Goal: Transaction & Acquisition: Download file/media

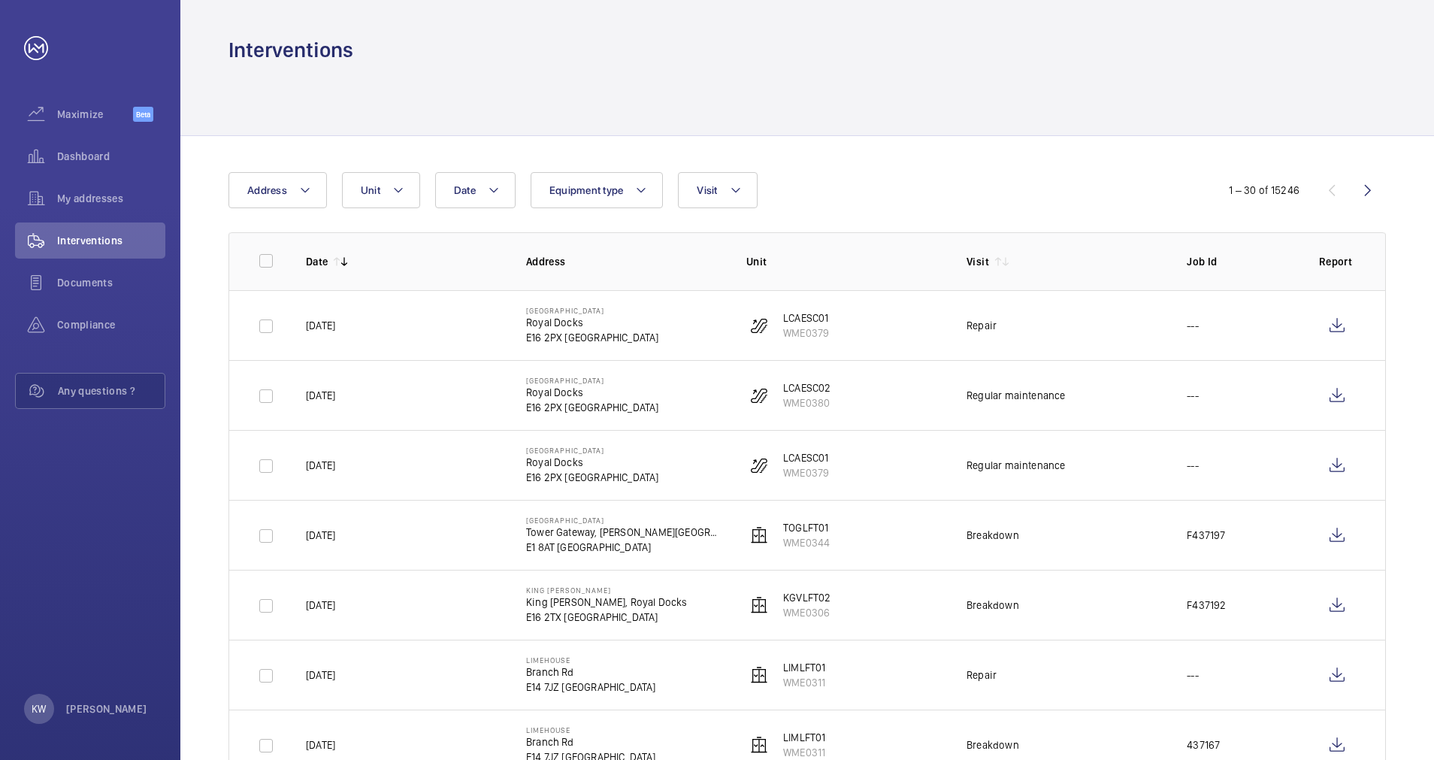
drag, startPoint x: 1196, startPoint y: 5, endPoint x: 897, endPoint y: 92, distance: 311.6
click at [897, 92] on div at bounding box center [806, 99] width 1157 height 71
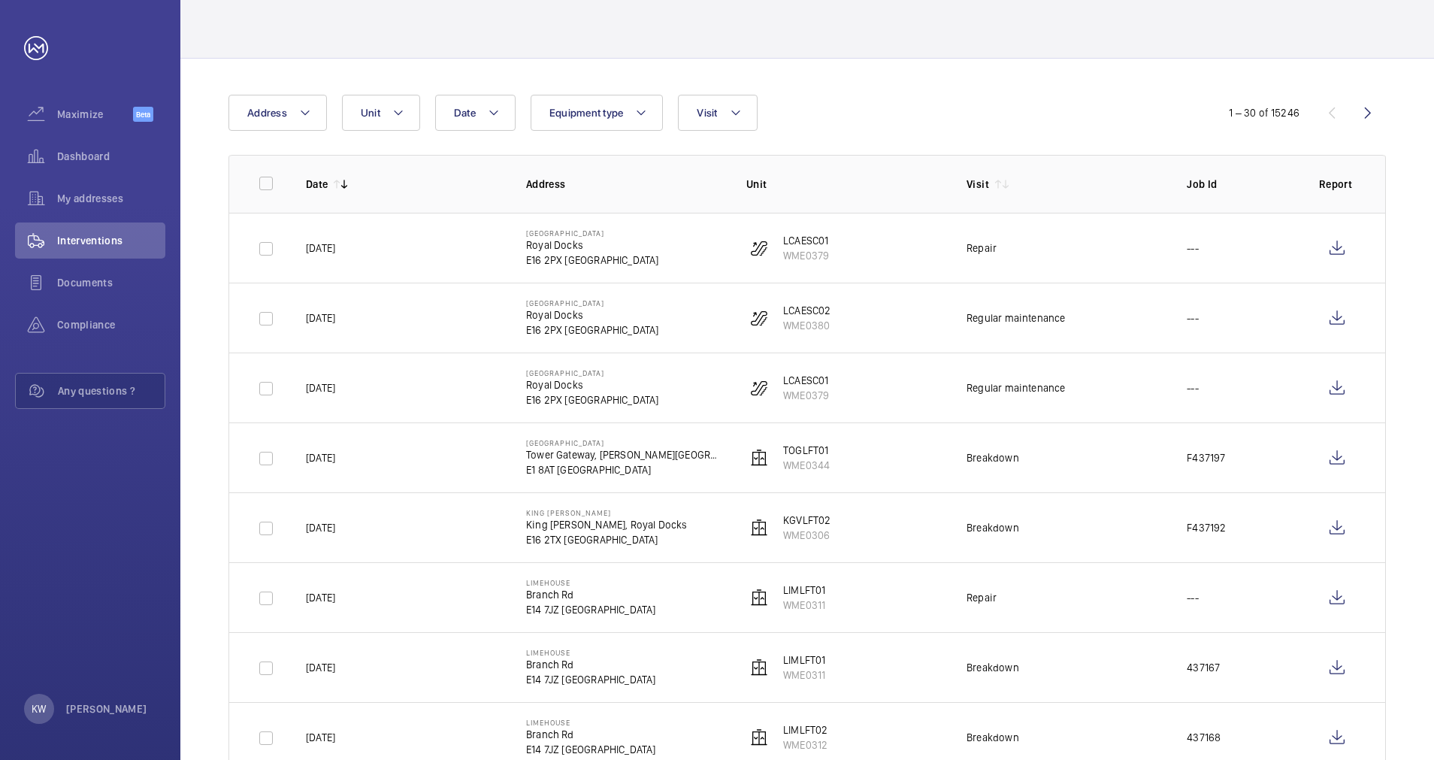
scroll to position [113, 0]
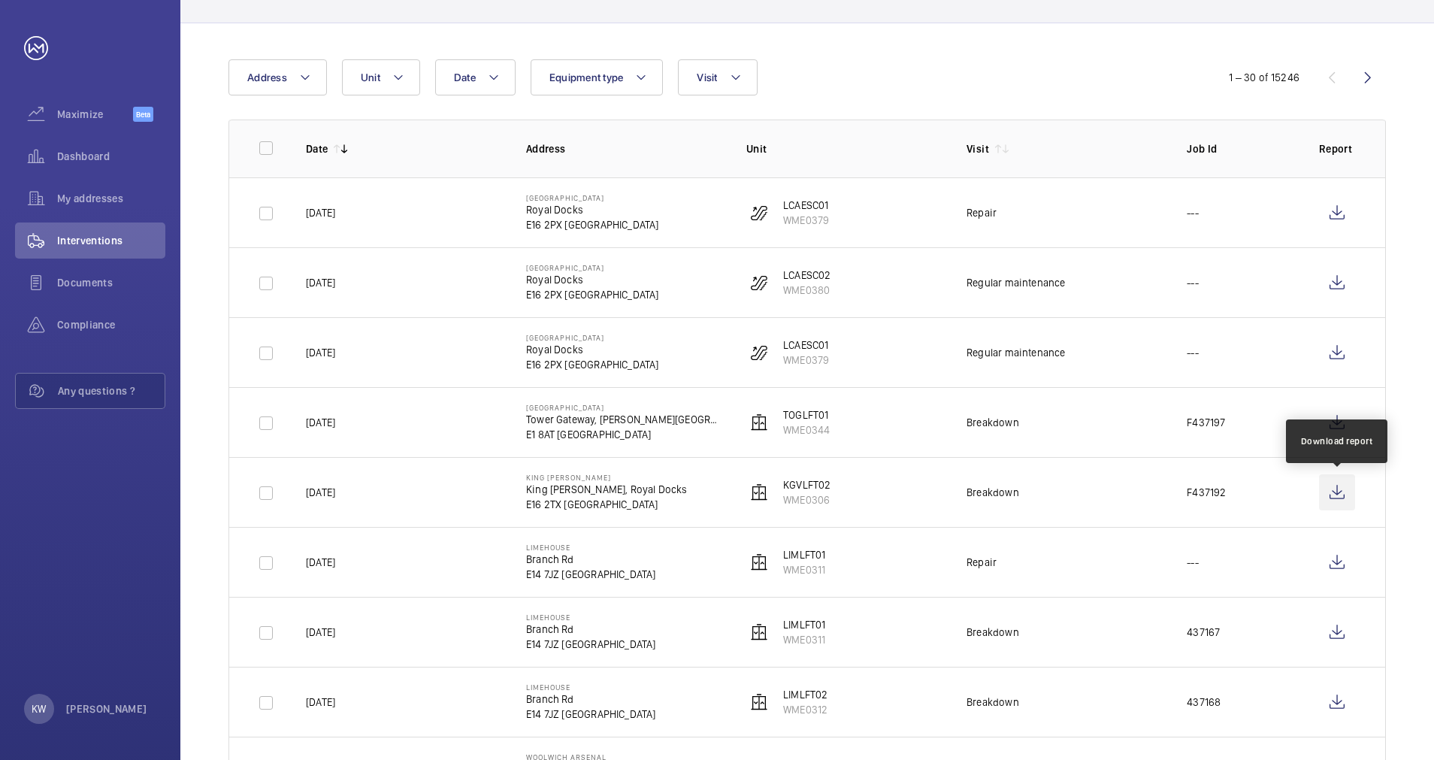
click at [1336, 492] on wm-front-icon-button at bounding box center [1337, 492] width 36 height 36
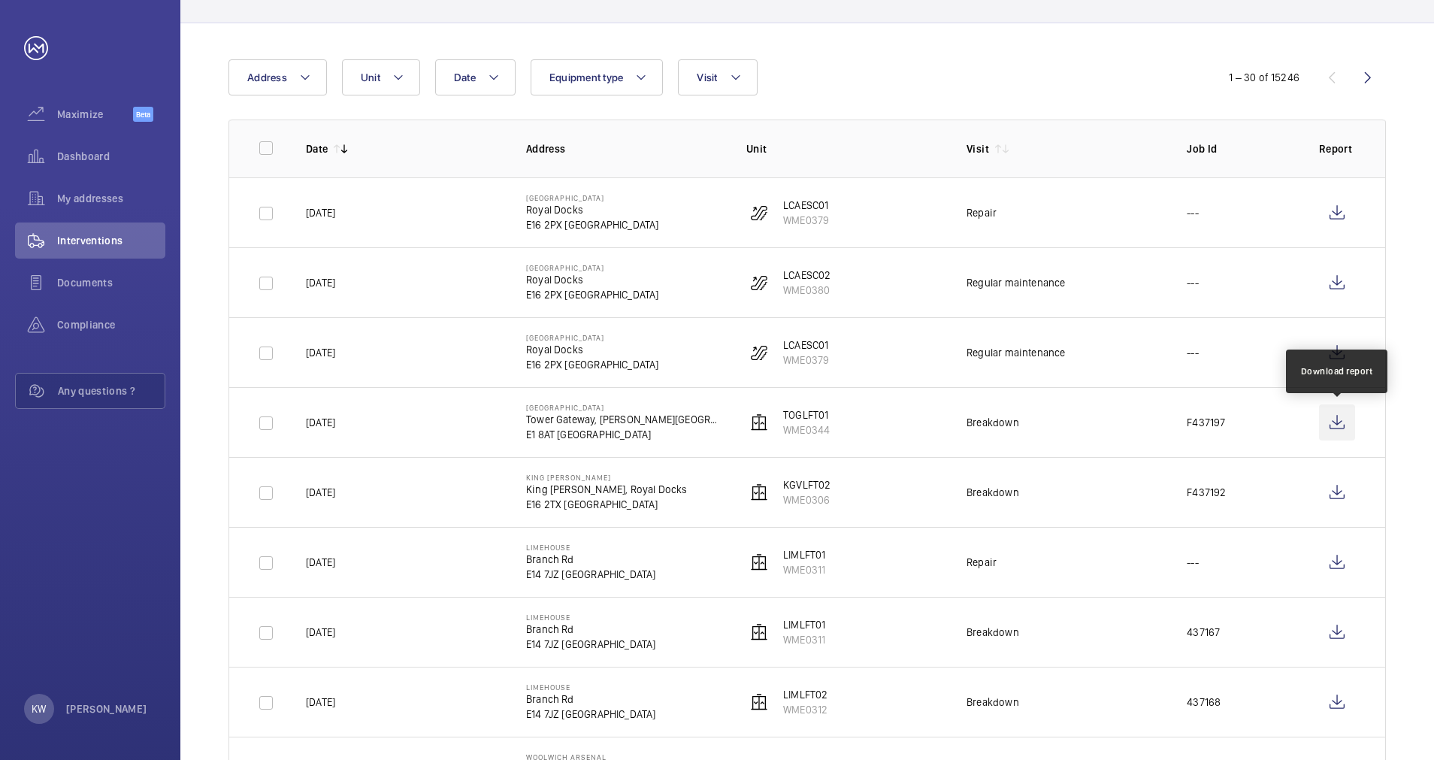
click at [1332, 424] on wm-front-icon-button at bounding box center [1337, 422] width 36 height 36
click at [883, 189] on td "LCAESC01 WME0379" at bounding box center [832, 212] width 220 height 70
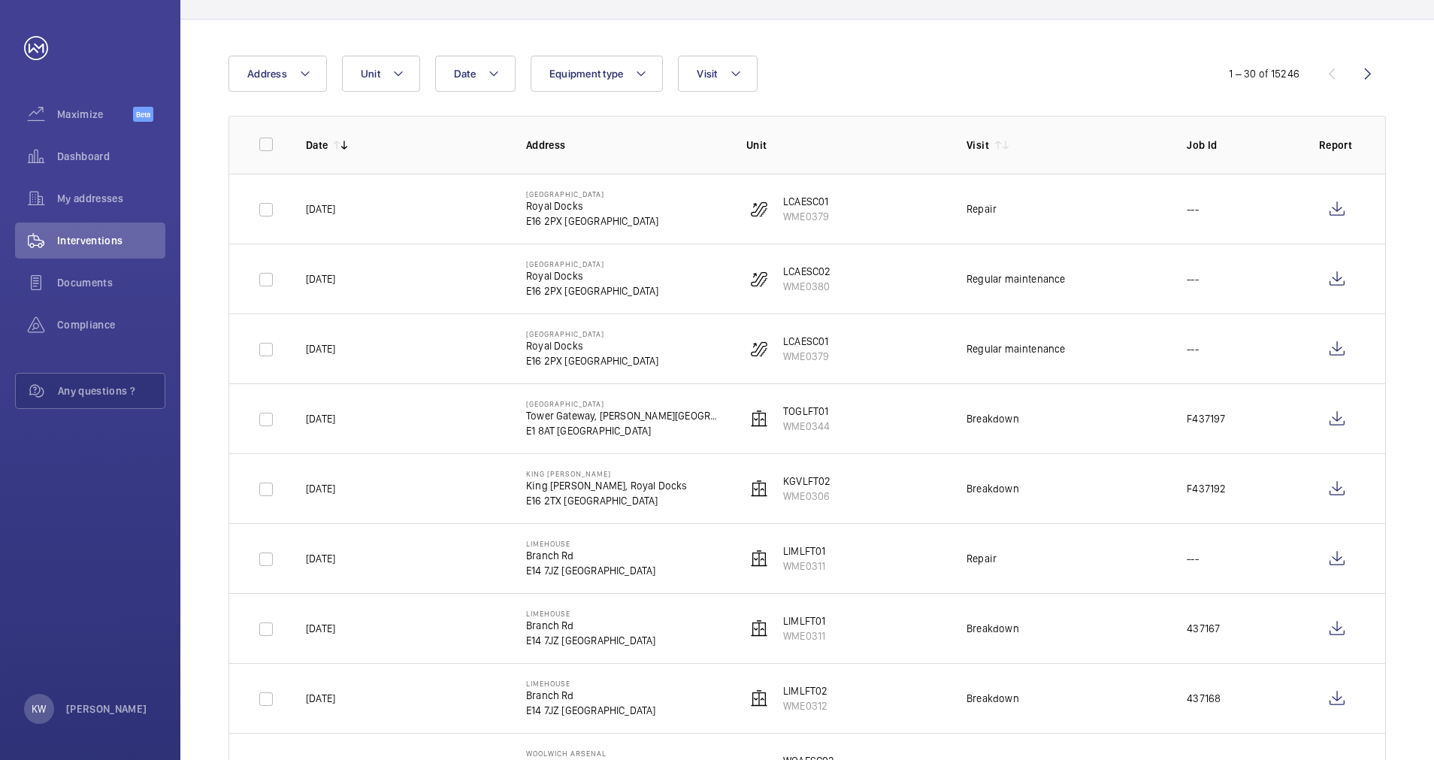
scroll to position [0, 0]
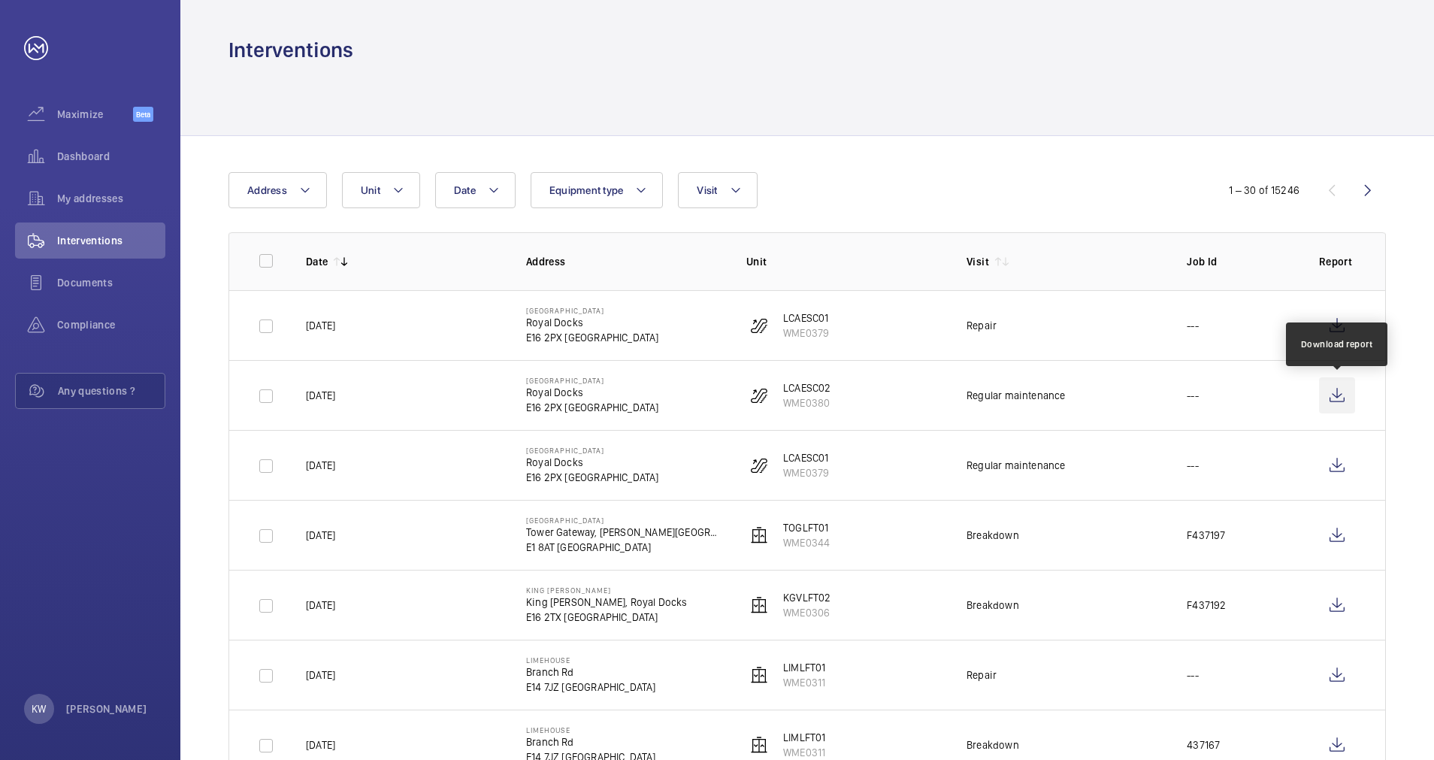
click at [1337, 395] on wm-front-icon-button at bounding box center [1337, 395] width 36 height 36
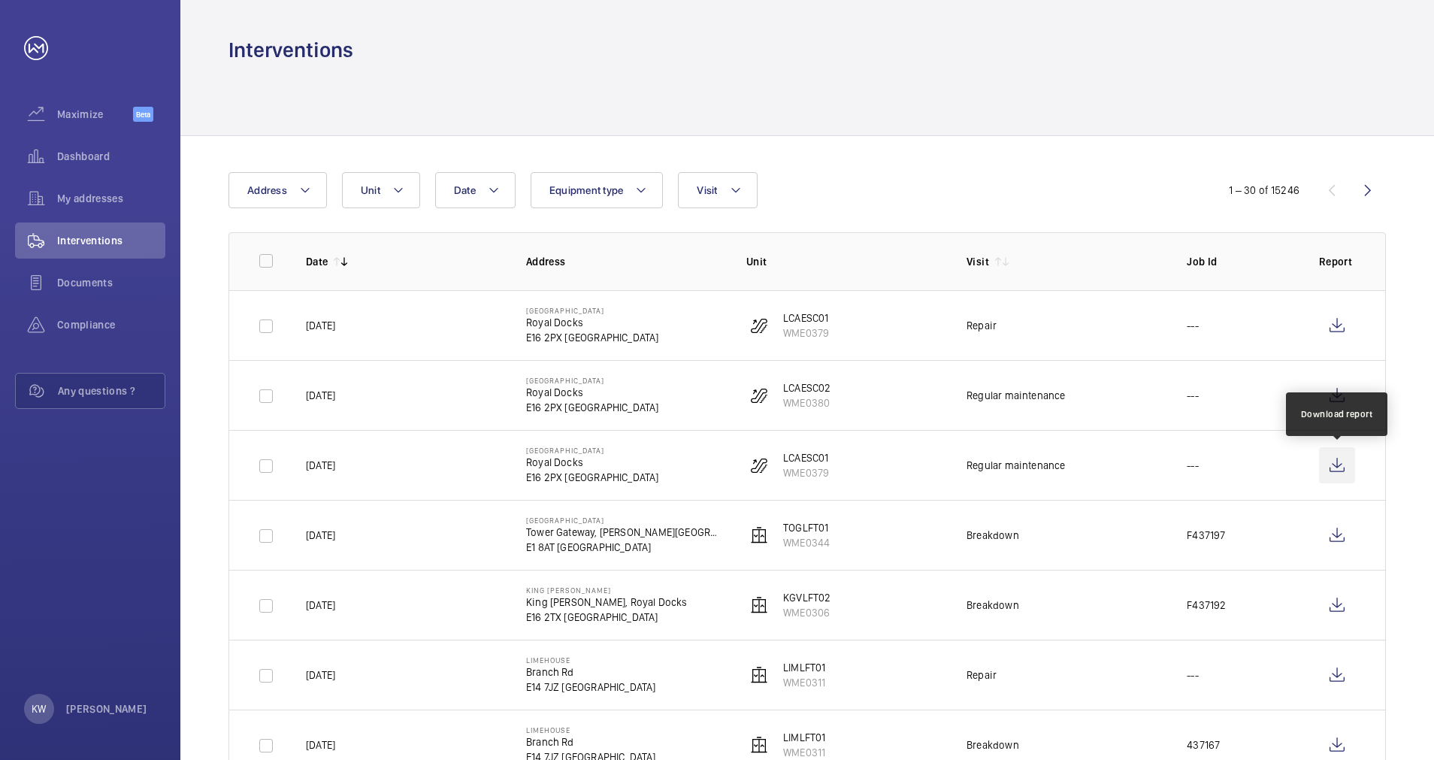
click at [1338, 461] on wm-front-icon-button at bounding box center [1337, 465] width 36 height 36
click at [957, 50] on div "Interventions" at bounding box center [806, 50] width 1157 height 28
